Goal: Find specific page/section: Find specific page/section

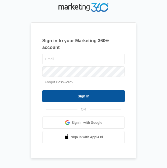
type input "[EMAIL_ADDRESS][DOMAIN_NAME]"
click at [65, 96] on input "Sign In" at bounding box center [83, 96] width 82 height 12
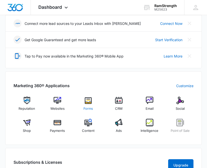
scroll to position [140, 0]
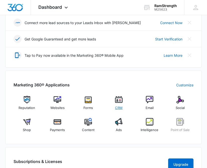
click at [116, 105] on div "CRM" at bounding box center [119, 105] width 27 height 18
